Goal: Task Accomplishment & Management: Complete application form

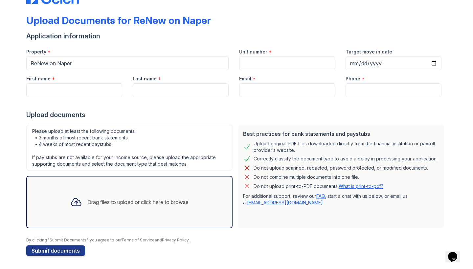
scroll to position [24, 0]
click at [256, 64] on input "Unit number" at bounding box center [287, 63] width 96 height 14
type input "7"
click at [363, 64] on input "Target move in date" at bounding box center [393, 63] width 96 height 14
type input "[DATE]"
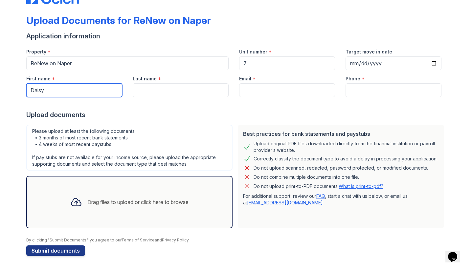
type input "Daisy"
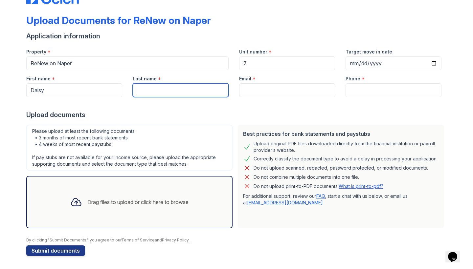
drag, startPoint x: 186, startPoint y: 85, endPoint x: 184, endPoint y: 80, distance: 5.5
type input "[PERSON_NAME] Largo"
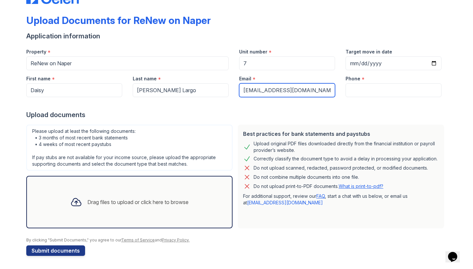
type input "[EMAIL_ADDRESS][DOMAIN_NAME]"
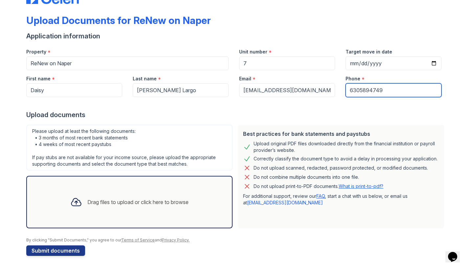
type input "6305894749"
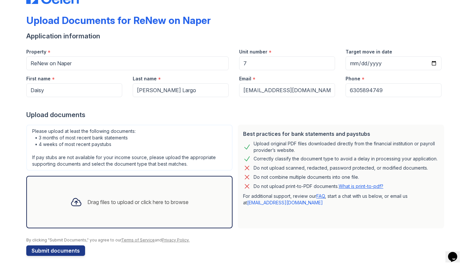
click at [314, 113] on div "Upload documents" at bounding box center [236, 114] width 420 height 9
click at [100, 203] on div "Drag files to upload or click here to browse" at bounding box center [137, 202] width 101 height 8
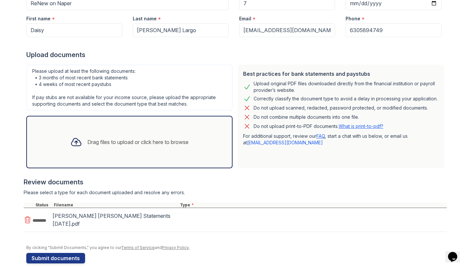
scroll to position [83, 0]
select select "paystub"
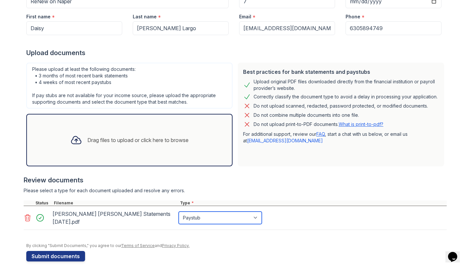
scroll to position [85, 0]
click at [55, 252] on button "Submit documents" at bounding box center [55, 257] width 59 height 11
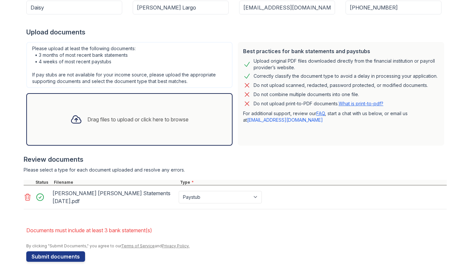
scroll to position [124, 0]
click at [284, 156] on div "Review documents" at bounding box center [235, 159] width 423 height 9
click at [268, 173] on div at bounding box center [235, 176] width 423 height 7
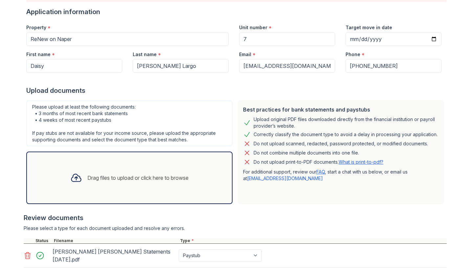
scroll to position [24, 0]
